Goal: Transaction & Acquisition: Subscribe to service/newsletter

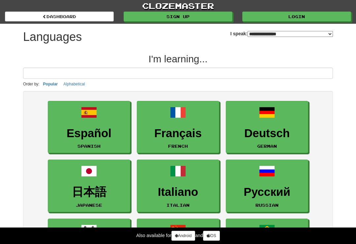
select select "*******"
click at [356, 244] on div "Also available for Android and iOS" at bounding box center [178, 235] width 356 height 16
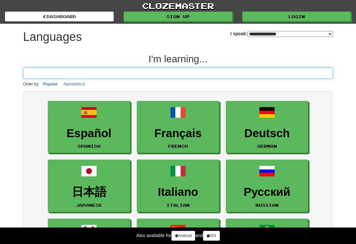
click at [226, 73] on input at bounding box center [178, 73] width 310 height 11
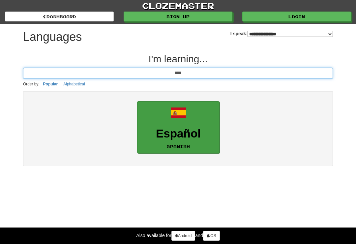
type input "****"
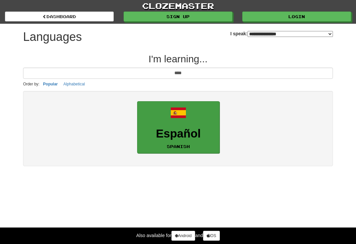
click at [207, 135] on h3 "Español" at bounding box center [178, 133] width 75 height 13
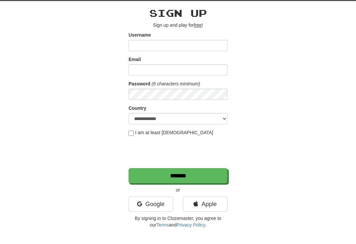
scroll to position [20, 0]
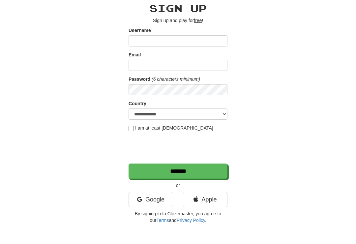
click at [201, 25] on u "free" at bounding box center [198, 27] width 8 height 5
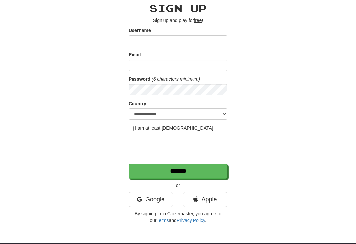
click at [199, 20] on u "free" at bounding box center [198, 20] width 8 height 5
click at [196, 220] on link "Privacy Policy" at bounding box center [191, 220] width 28 height 5
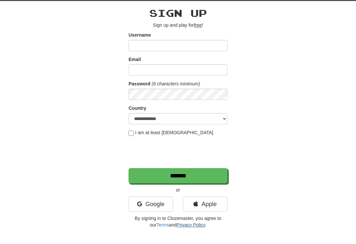
scroll to position [21, 0]
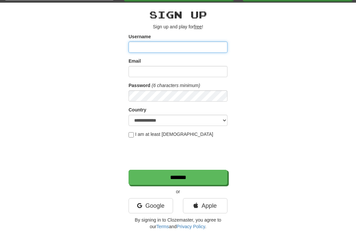
click at [192, 51] on input "Username" at bounding box center [178, 47] width 99 height 11
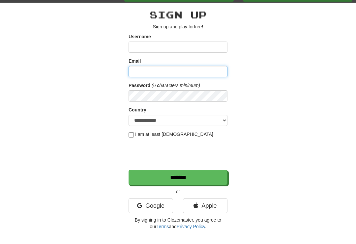
click at [195, 69] on input "Email" at bounding box center [178, 71] width 99 height 11
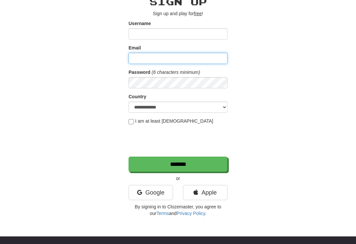
scroll to position [0, 0]
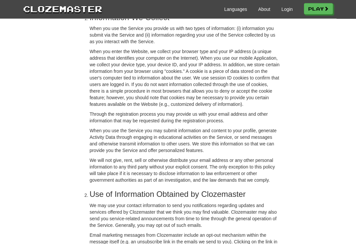
scroll to position [77, 0]
